Goal: Information Seeking & Learning: Understand process/instructions

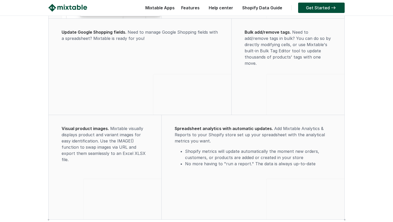
scroll to position [1432, 0]
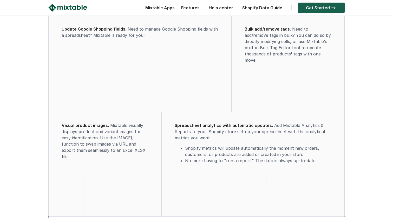
click at [312, 6] on link "Get Started" at bounding box center [321, 8] width 46 height 10
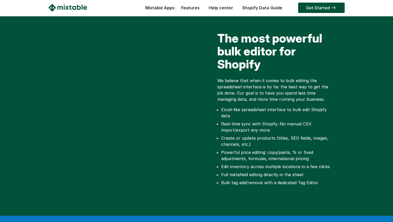
scroll to position [162, 0]
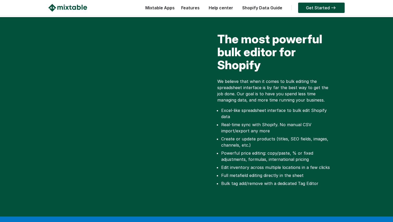
click at [253, 95] on p "We believe that when it comes to bulk editing the spreadsheet interface is by f…" at bounding box center [275, 90] width 117 height 25
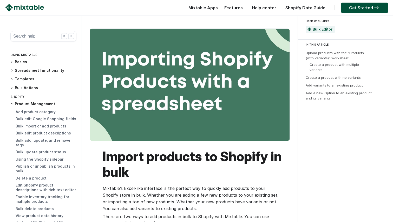
click at [21, 64] on h3 "Basics" at bounding box center [43, 61] width 66 height 5
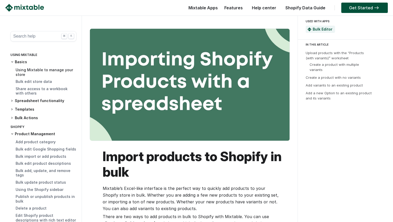
click at [21, 72] on link "Using Mixtable to manage your store" at bounding box center [44, 72] width 57 height 9
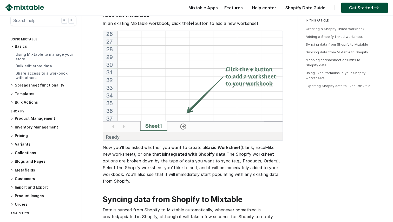
scroll to position [198, 0]
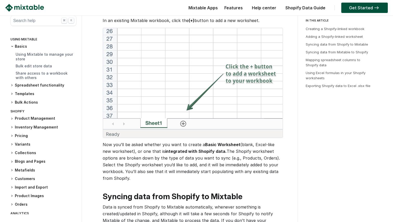
click at [123, 83] on img at bounding box center [193, 83] width 180 height 111
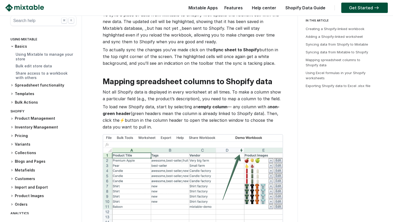
scroll to position [614, 0]
